Goal: Information Seeking & Learning: Learn about a topic

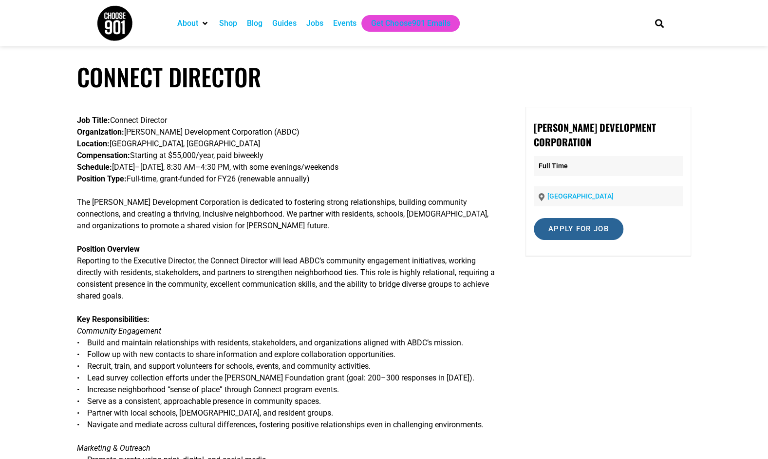
click at [569, 221] on input "Apply for job" at bounding box center [579, 229] width 90 height 22
click at [579, 273] on link "docs.google.com" at bounding box center [585, 271] width 59 height 9
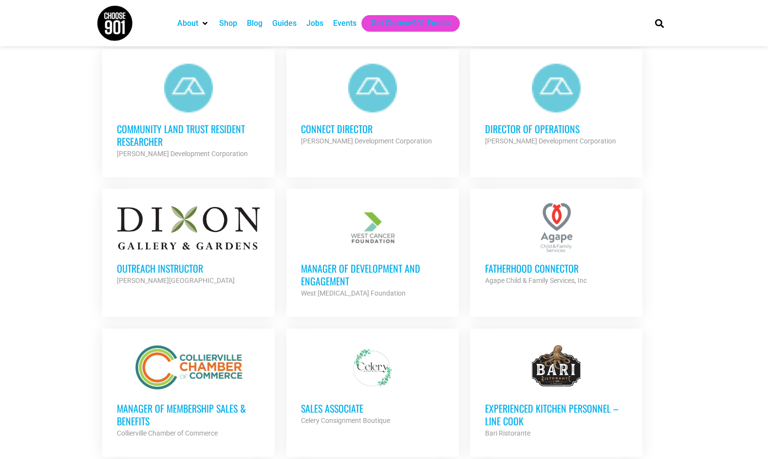
scroll to position [1232, 0]
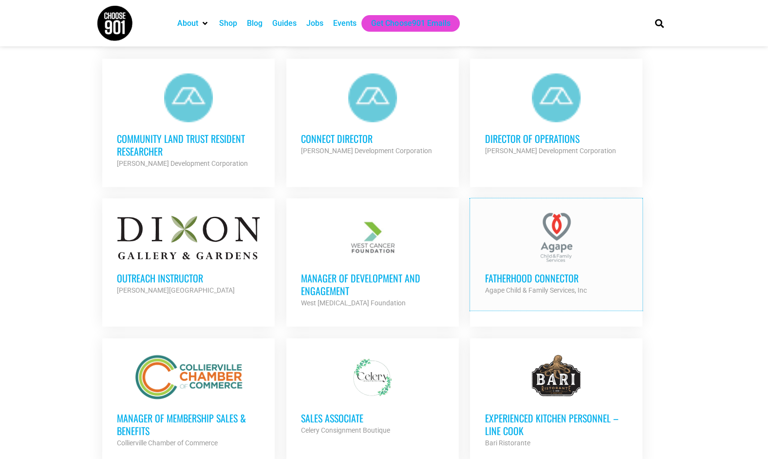
click at [535, 271] on h3 "Fatherhood Connector" at bounding box center [556, 277] width 143 height 13
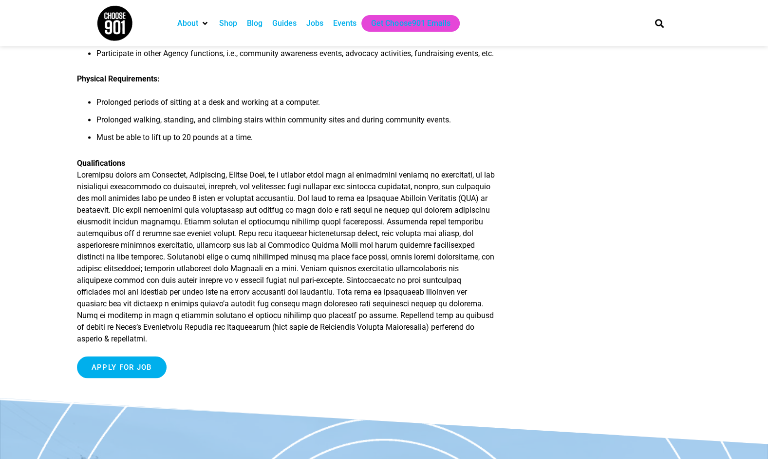
scroll to position [969, 0]
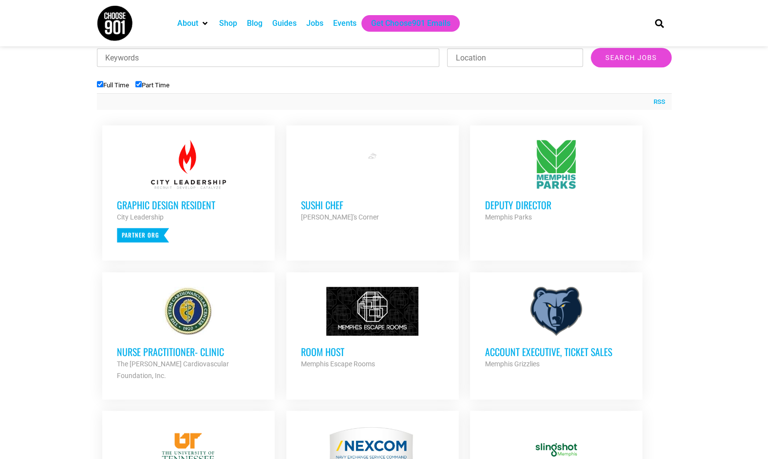
scroll to position [280, 0]
